Goal: Transaction & Acquisition: Register for event/course

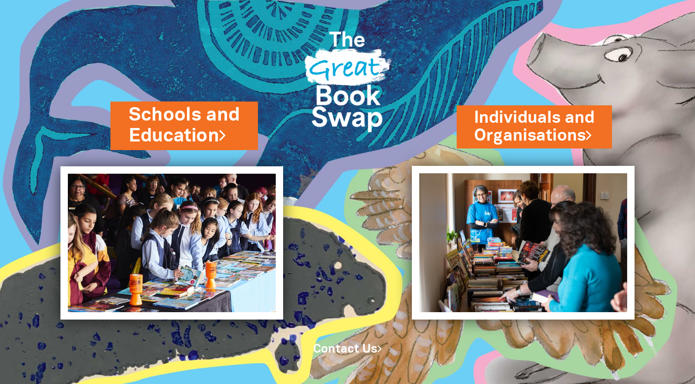
click at [222, 126] on link "Schools and Education" at bounding box center [184, 125] width 111 height 46
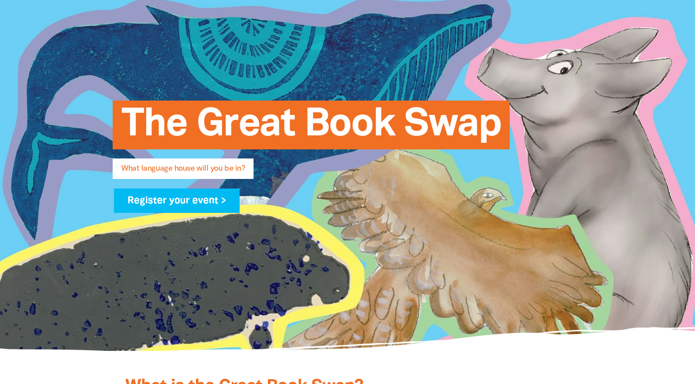
scroll to position [122, 0]
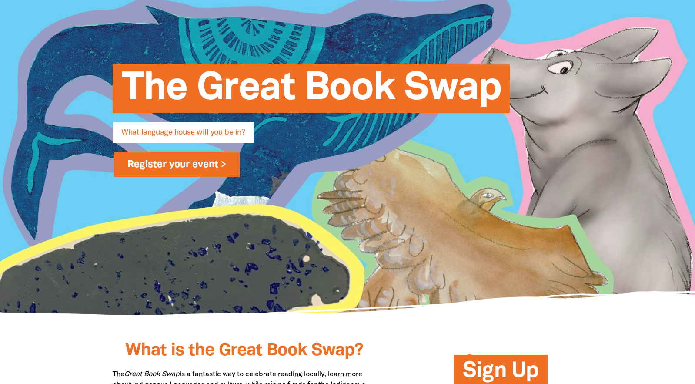
click at [219, 171] on link "Register your event >" at bounding box center [177, 164] width 126 height 24
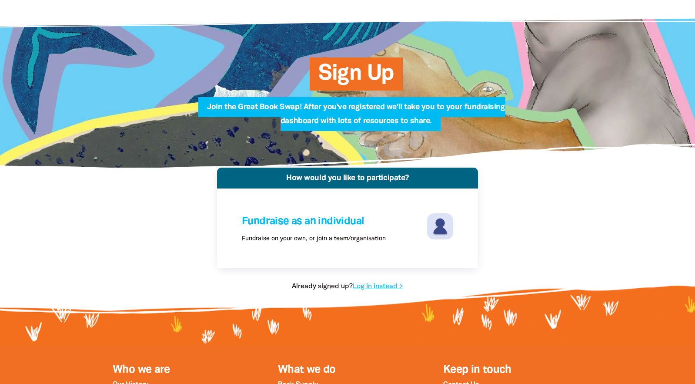
scroll to position [10, 0]
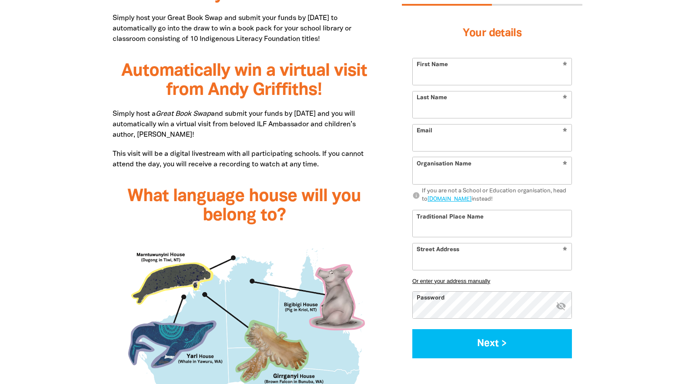
scroll to position [611, 0]
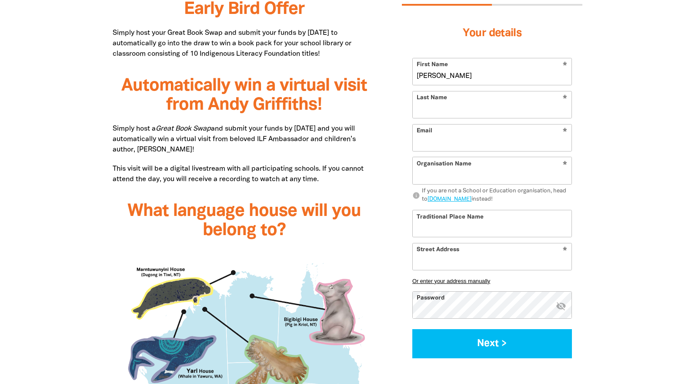
type input "[PERSON_NAME]"
type input "Cooper"
type input "jcoop297@eq.edu.au"
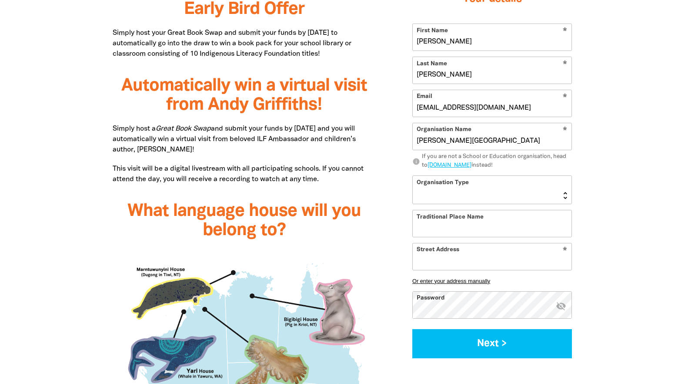
type input "Milton State School"
select select "primary-school"
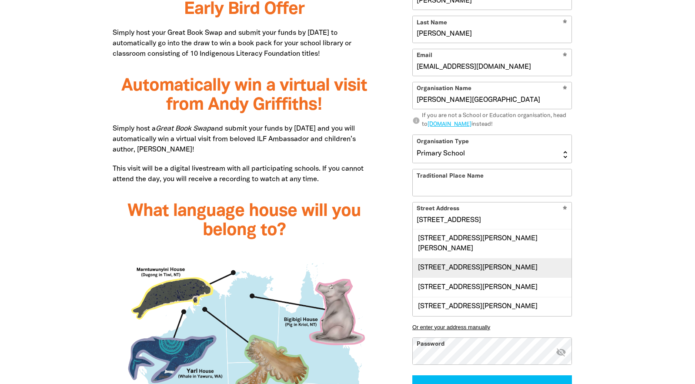
click at [449, 264] on div "23 Bayswater Street, MILTON QLD 4064" at bounding box center [492, 267] width 159 height 19
type input "23 Bayswater Street, MILTON QLD 4064"
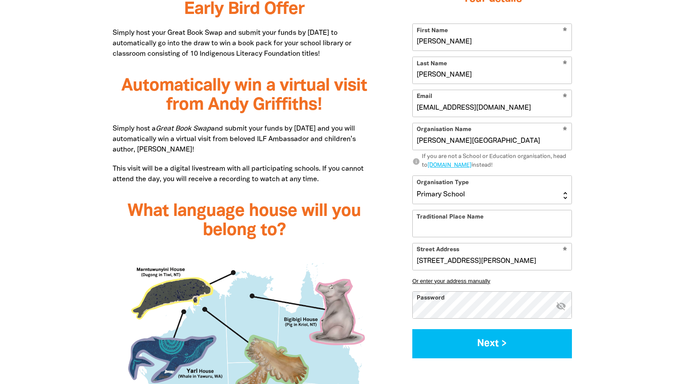
click at [560, 306] on icon "visibility_off" at bounding box center [561, 305] width 10 height 10
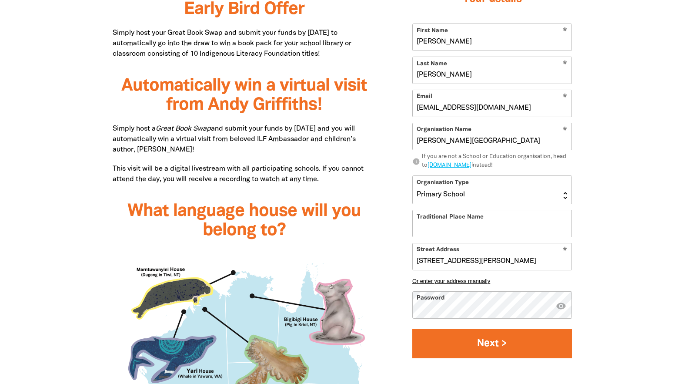
click at [494, 342] on button "Next >" at bounding box center [492, 343] width 160 height 29
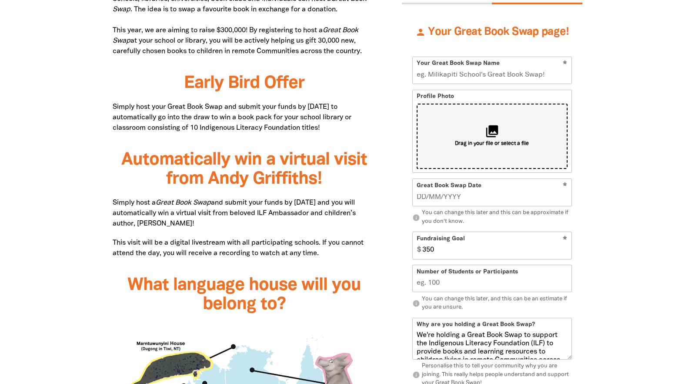
scroll to position [532, 0]
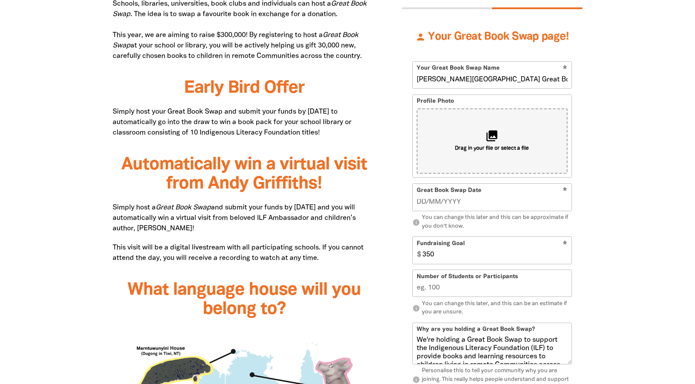
type input "Milton State School Great Book Swap"
click at [449, 207] on input "__/__/____" at bounding box center [492, 202] width 151 height 10
type input "3_/__/____"
type input "09"
click at [431, 207] on input "3_/__/____" at bounding box center [492, 202] width 151 height 10
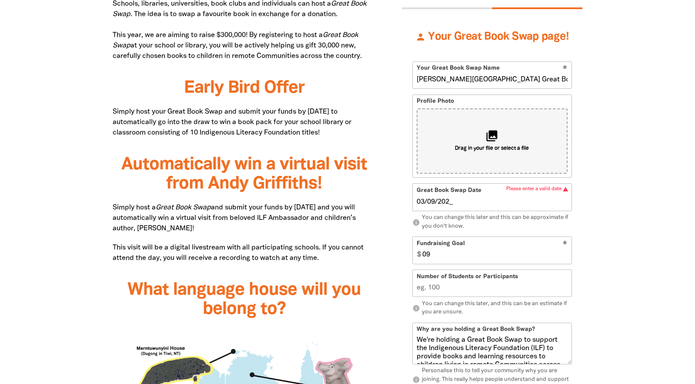
type input "03/09/2025"
click at [437, 264] on input "09" at bounding box center [495, 250] width 153 height 27
click at [563, 262] on input "1" at bounding box center [495, 250] width 153 height 27
click at [563, 262] on input "33" at bounding box center [495, 250] width 153 height 27
type input "3"
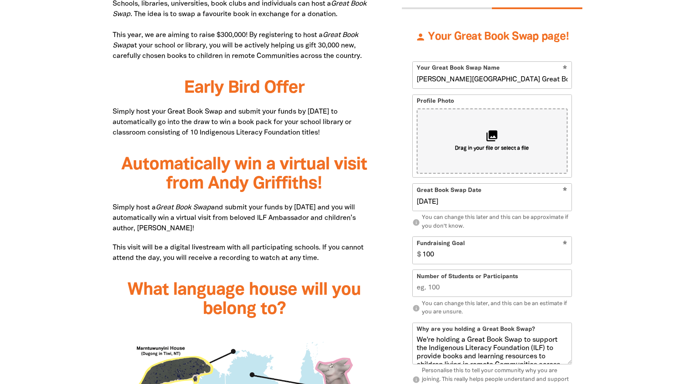
type input "100"
click at [531, 297] on input "Number of Students or Participants" at bounding box center [492, 283] width 159 height 27
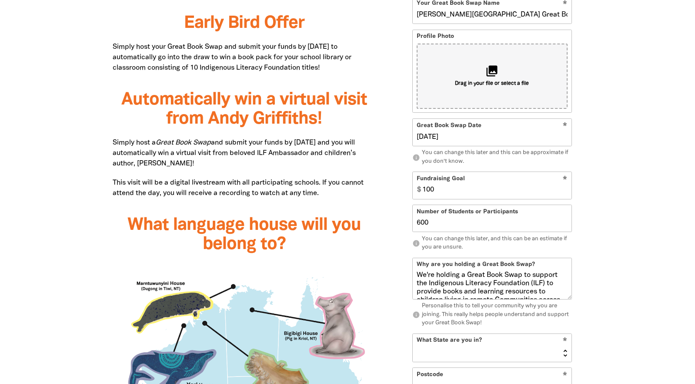
scroll to position [598, 0]
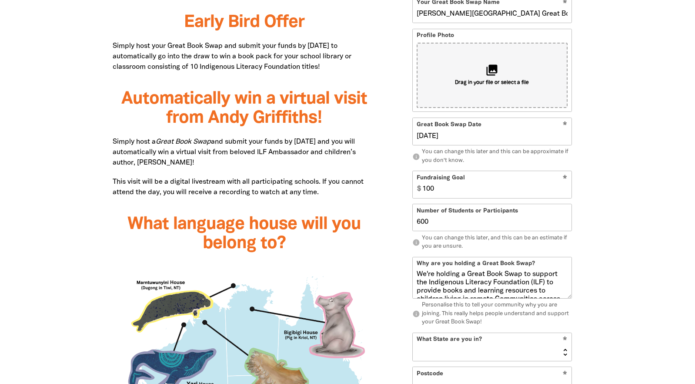
type input "600"
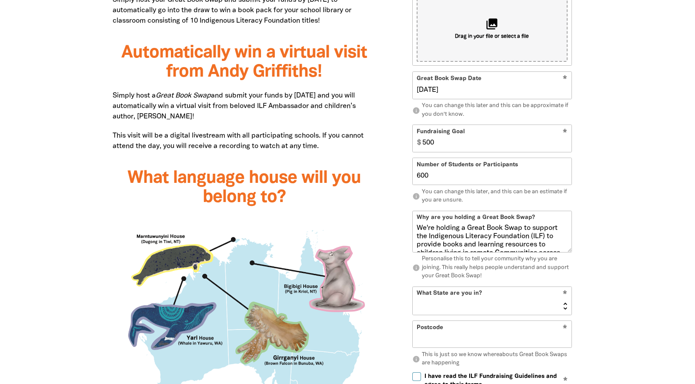
scroll to position [661, 0]
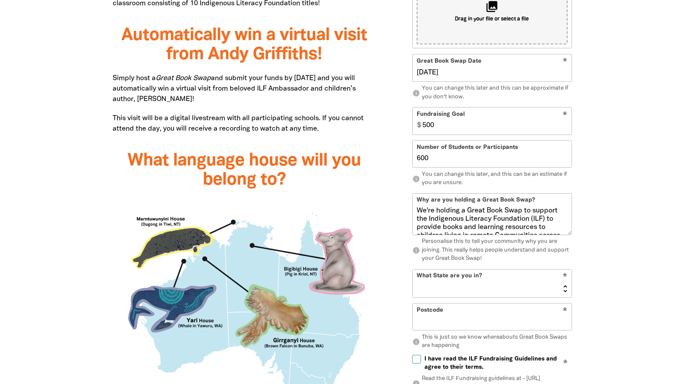
type input "500"
select select "QLD"
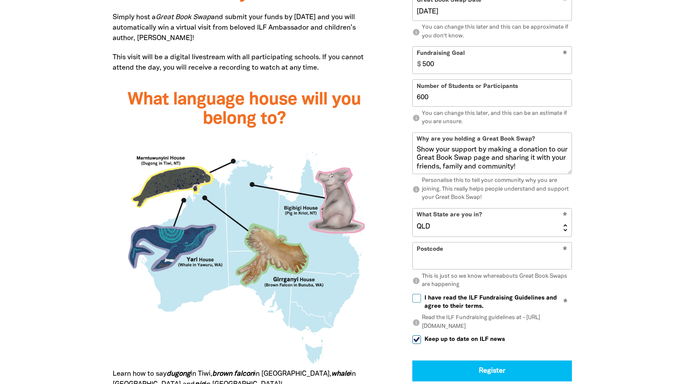
scroll to position [727, 0]
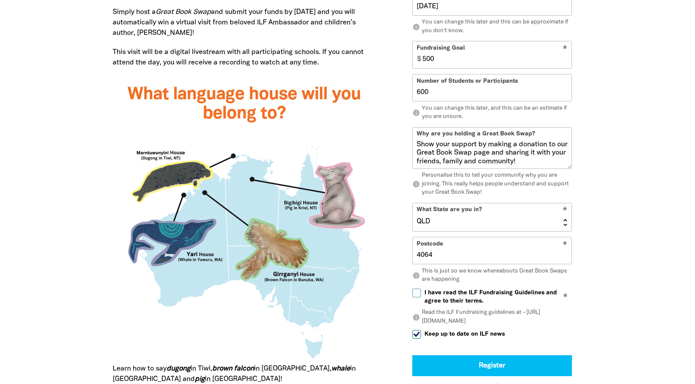
type input "4064"
click at [420, 297] on input "I have read the ILF Fundraising Guidelines and agree to their terms." at bounding box center [416, 292] width 9 height 9
checkbox input "true"
click at [414, 339] on input "Keep up to date on ILF news" at bounding box center [416, 334] width 9 height 9
checkbox input "false"
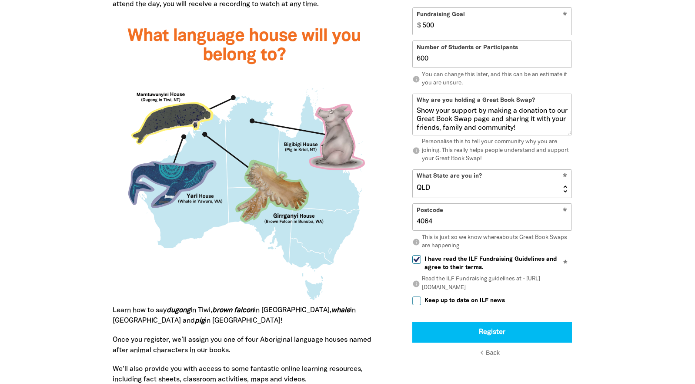
scroll to position [785, 0]
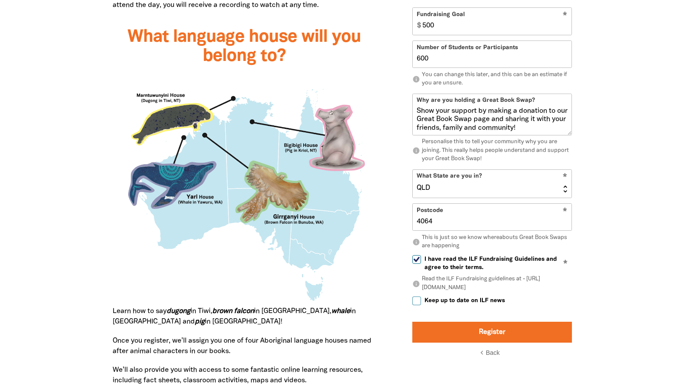
click at [467, 331] on button "Register" at bounding box center [492, 331] width 160 height 21
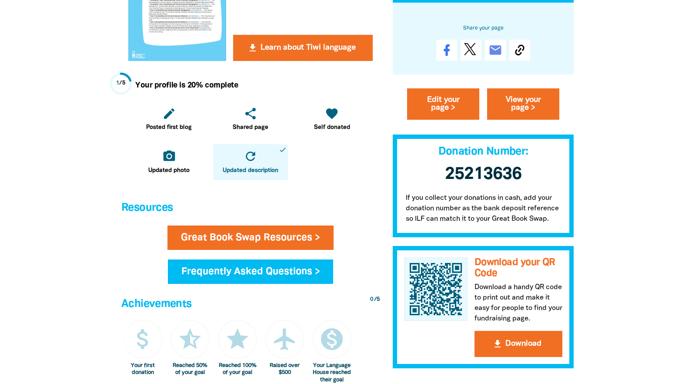
scroll to position [333, 0]
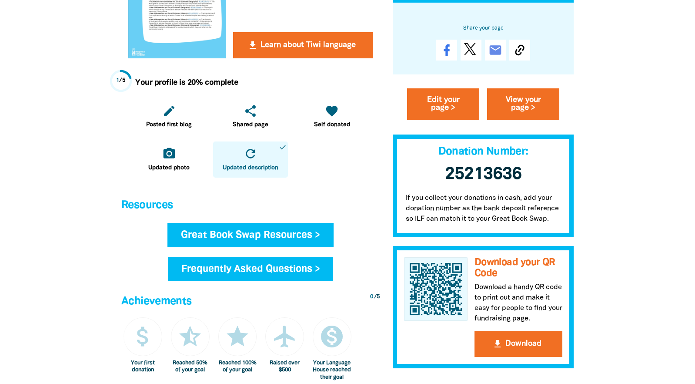
click at [309, 234] on link "Great Book Swap Resources >" at bounding box center [251, 235] width 166 height 24
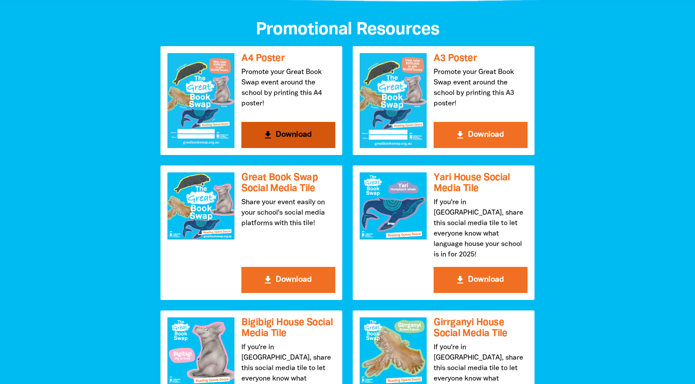
scroll to position [926, 0]
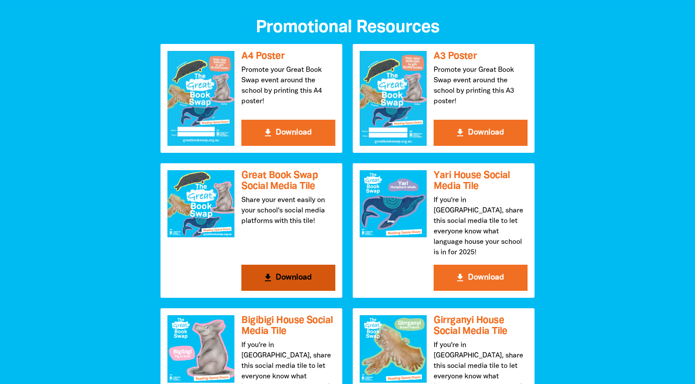
click at [195, 233] on div at bounding box center [201, 203] width 67 height 67
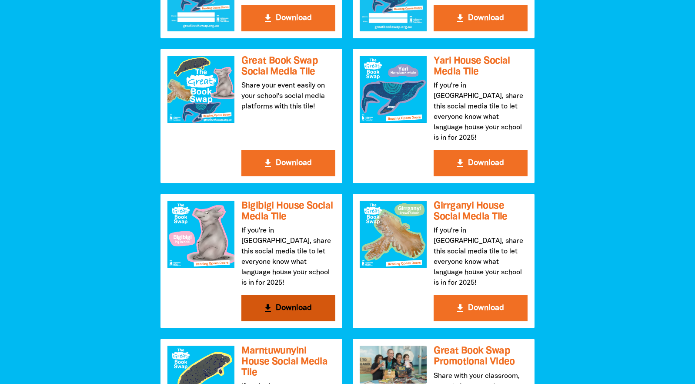
scroll to position [1026, 0]
